Goal: Information Seeking & Learning: Check status

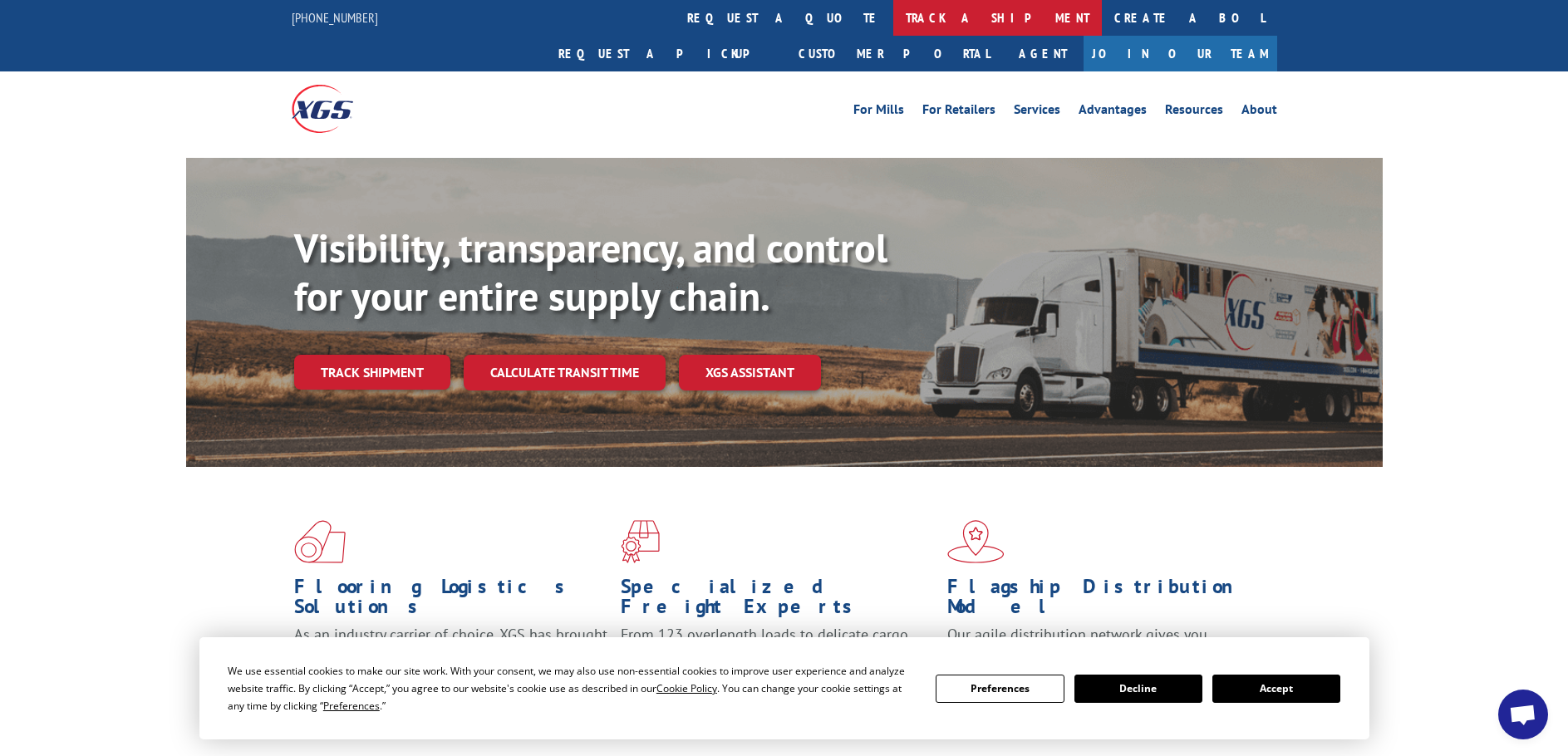
click at [893, 16] on link "track a shipment" at bounding box center [997, 17] width 208 height 36
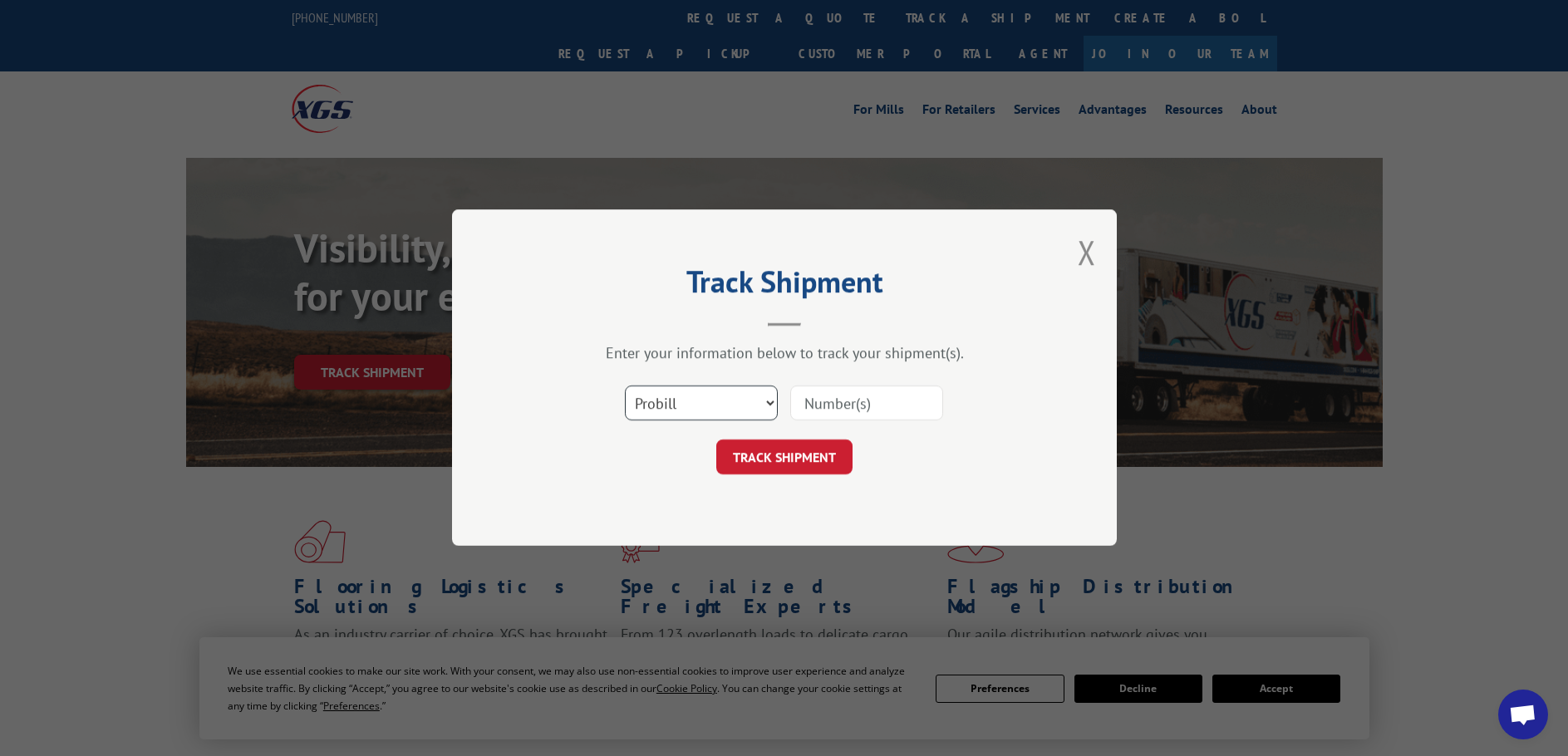
click at [702, 398] on select "Select category... Probill BOL PO" at bounding box center [701, 403] width 153 height 35
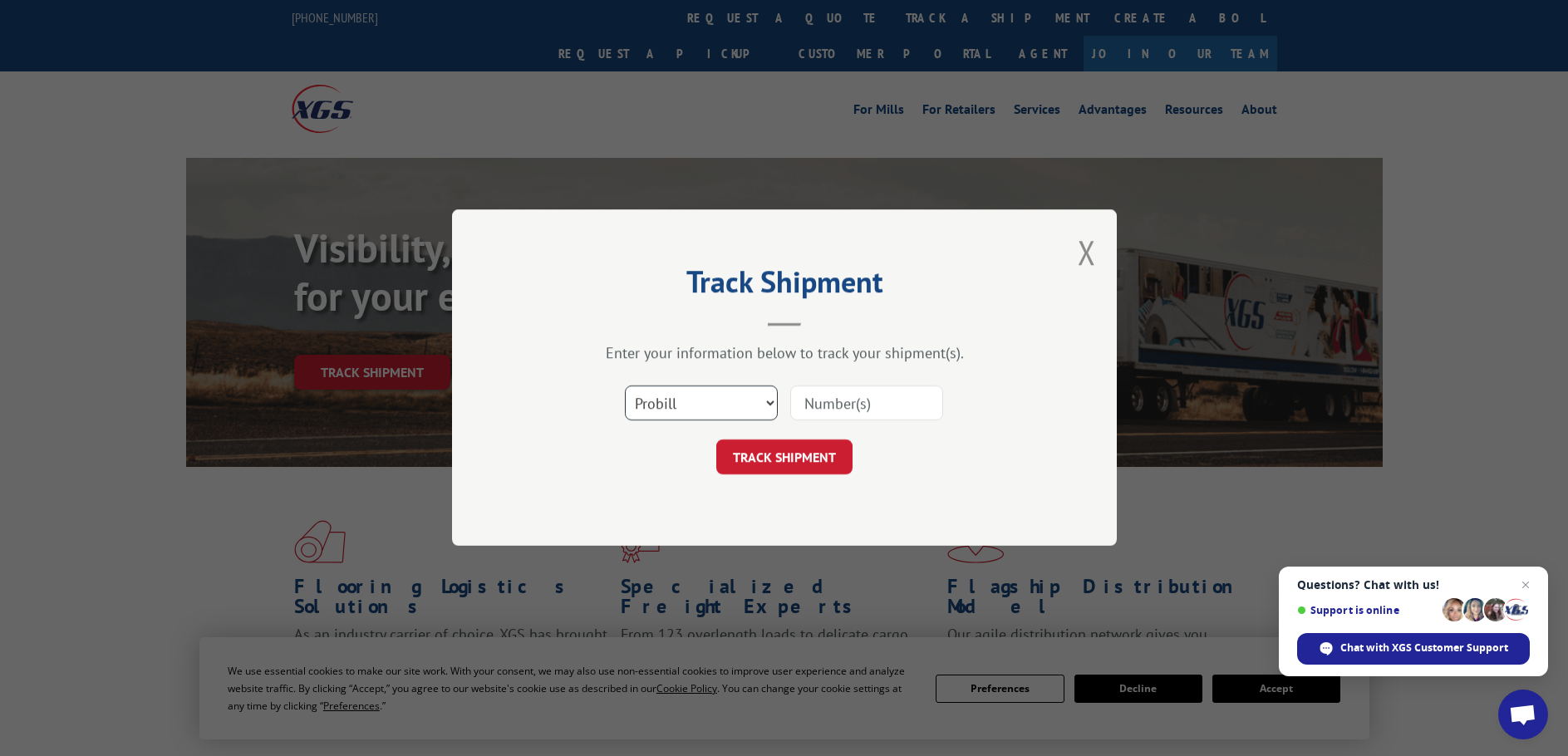
select select "bol"
click at [624, 386] on select "Select category... Probill BOL PO" at bounding box center [701, 403] width 153 height 35
paste input "5159833"
type input "5159833"
click at [762, 452] on button "TRACK SHIPMENT" at bounding box center [784, 457] width 137 height 35
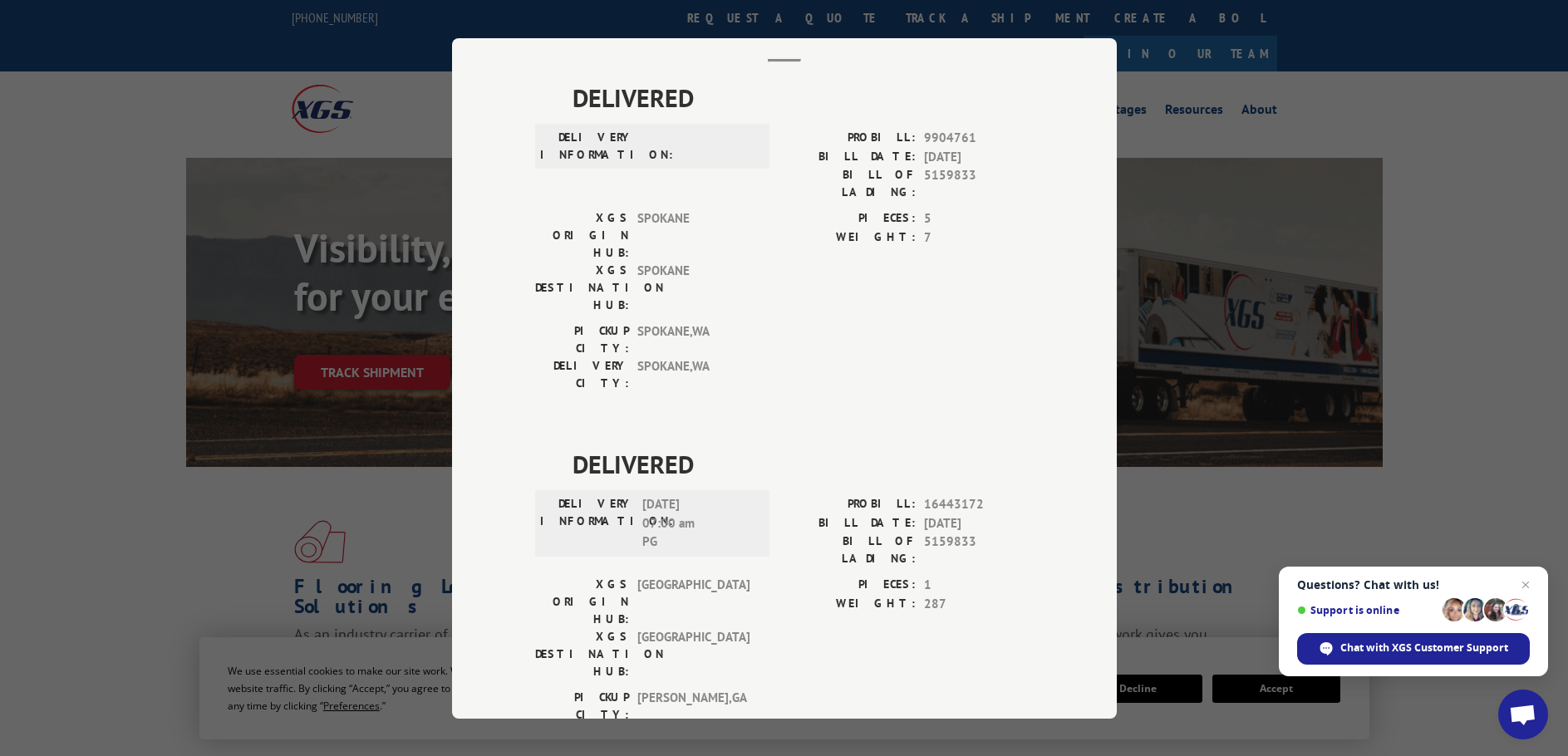
scroll to position [332, 0]
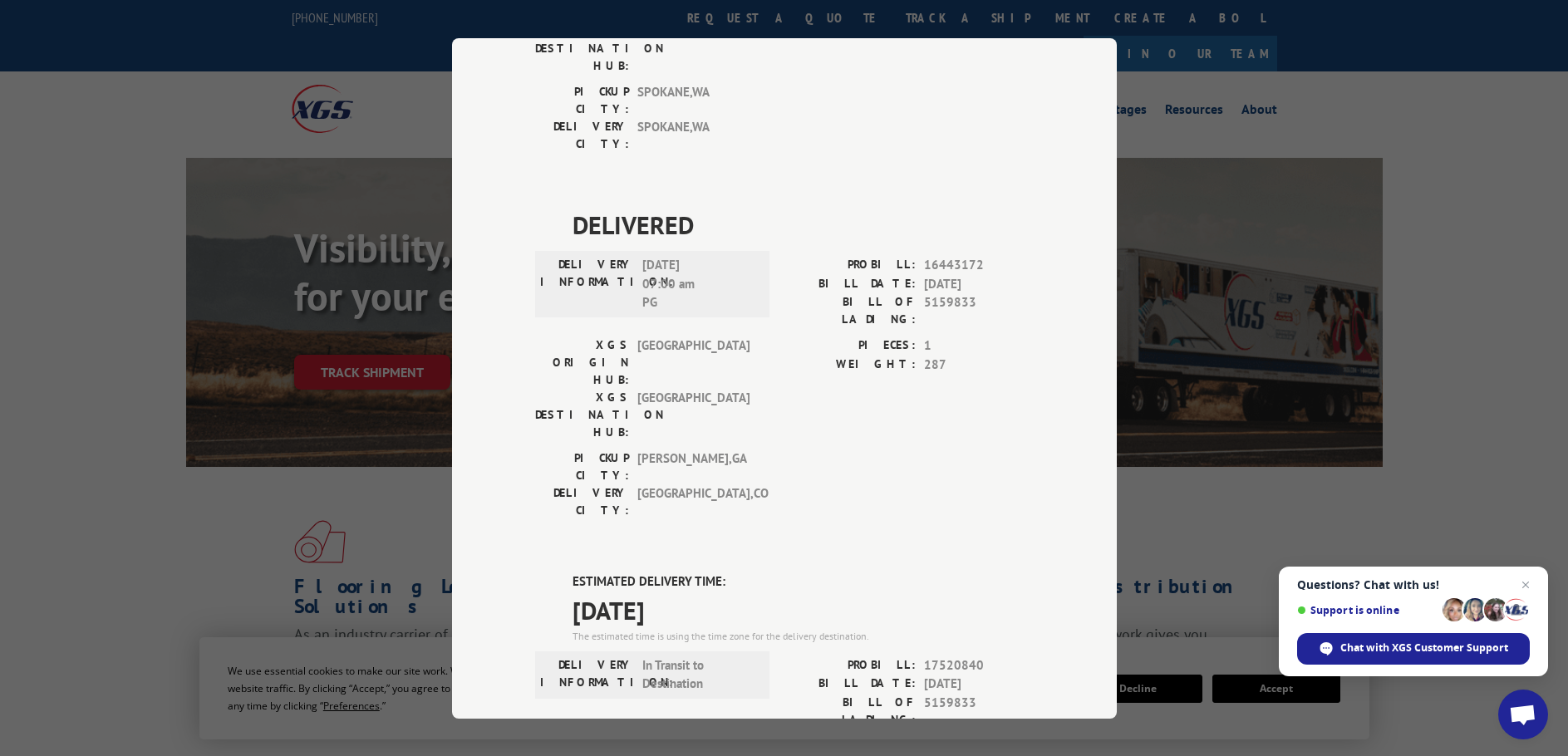
drag, startPoint x: 710, startPoint y: 413, endPoint x: 559, endPoint y: 386, distance: 153.4
copy div "ESTIMATED DELIVERY TIME: [DATE]"
